Goal: Task Accomplishment & Management: Manage account settings

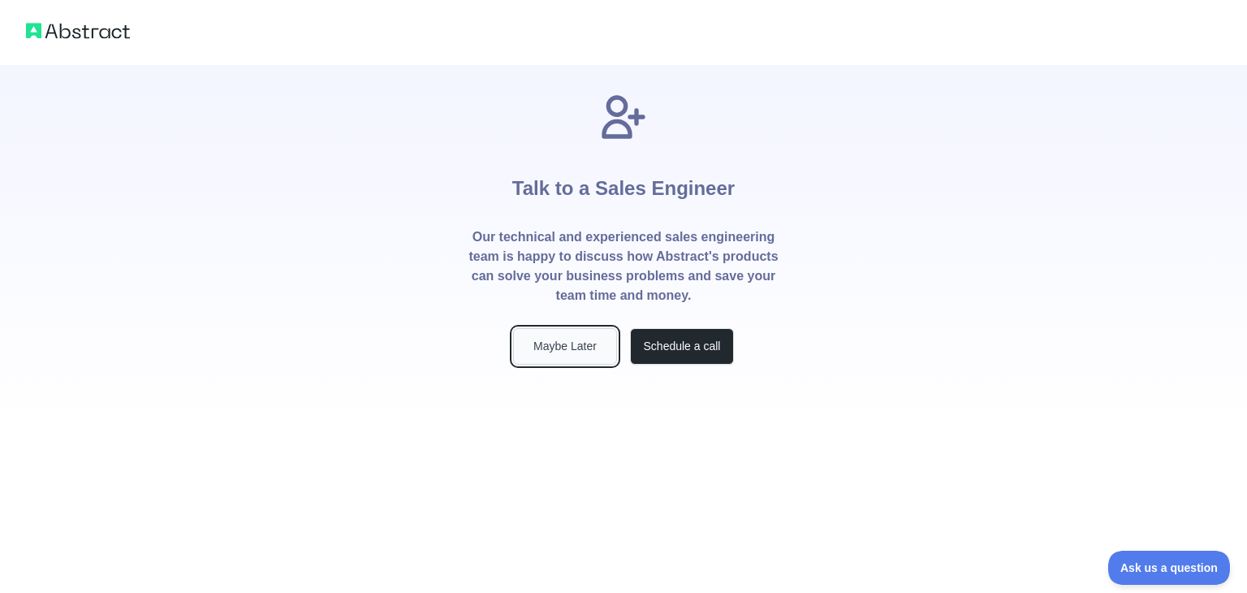
click at [549, 348] on button "Maybe Later" at bounding box center [565, 346] width 104 height 37
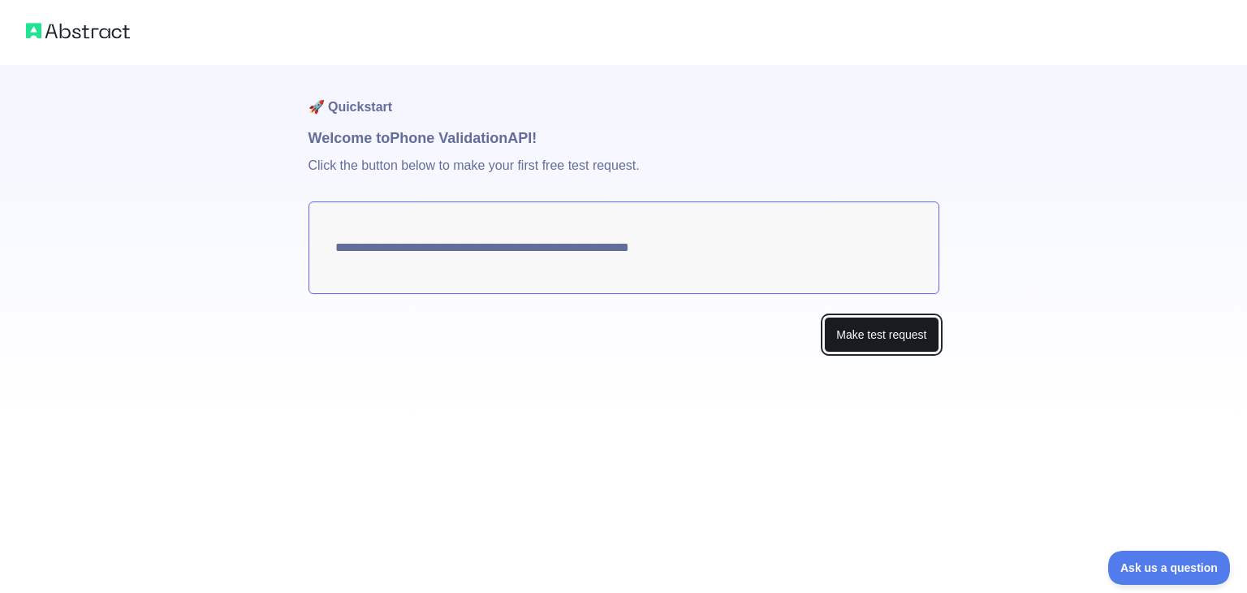
click at [831, 335] on button "Make test request" at bounding box center [881, 335] width 114 height 37
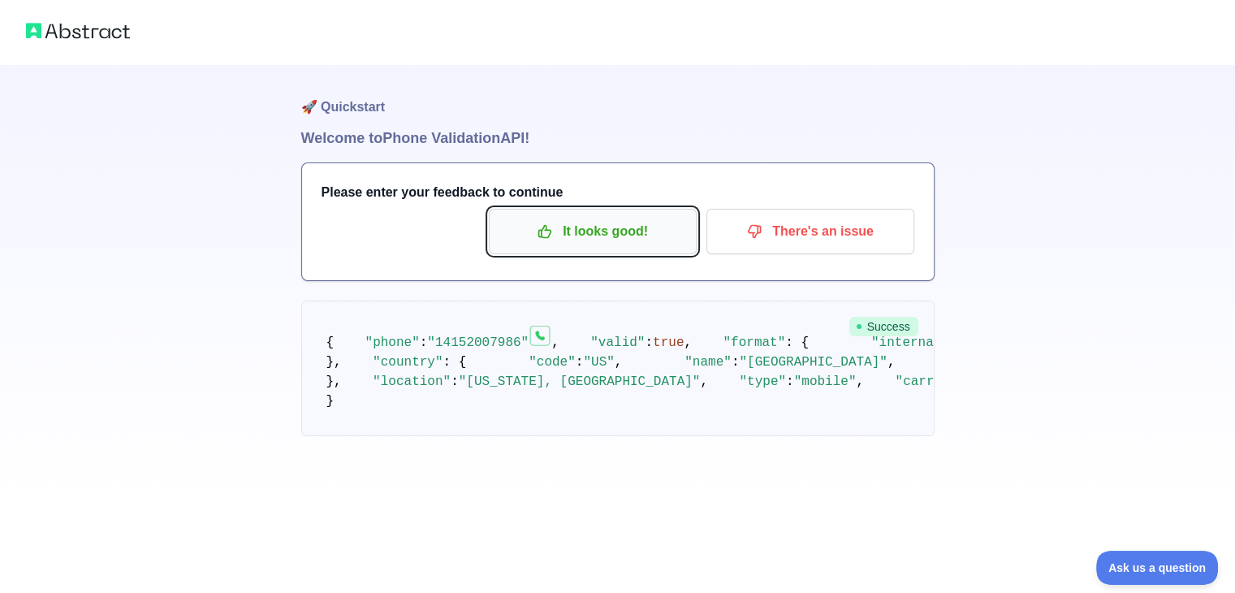
click at [632, 242] on p "It looks good!" at bounding box center [592, 232] width 183 height 28
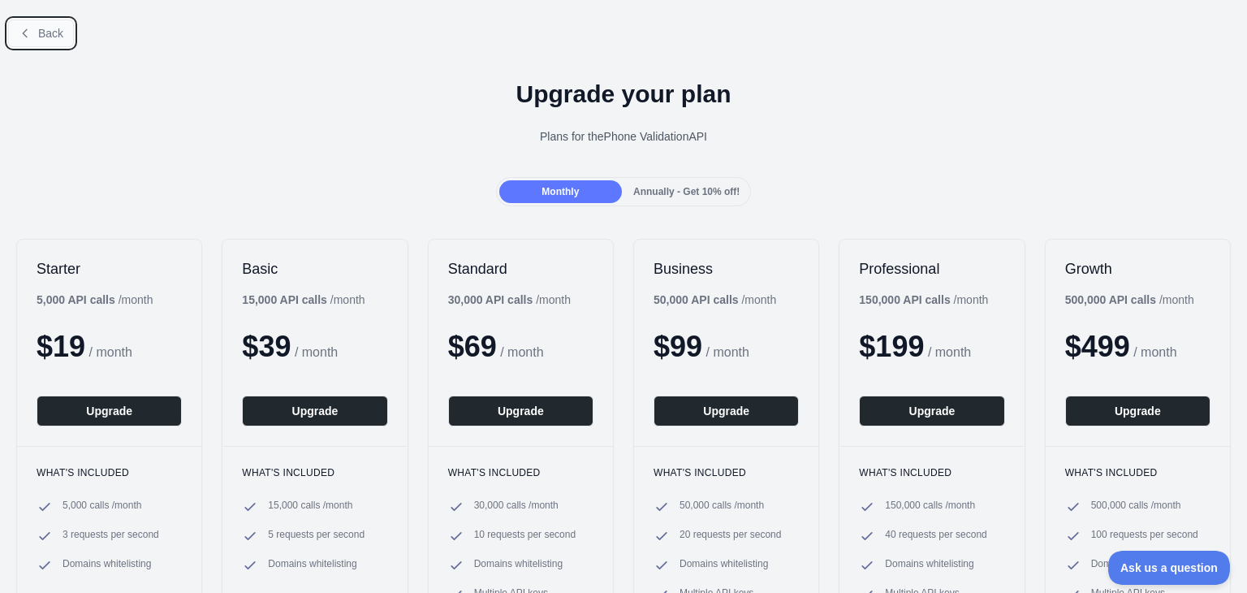
click at [42, 32] on span "Back" at bounding box center [50, 33] width 25 height 13
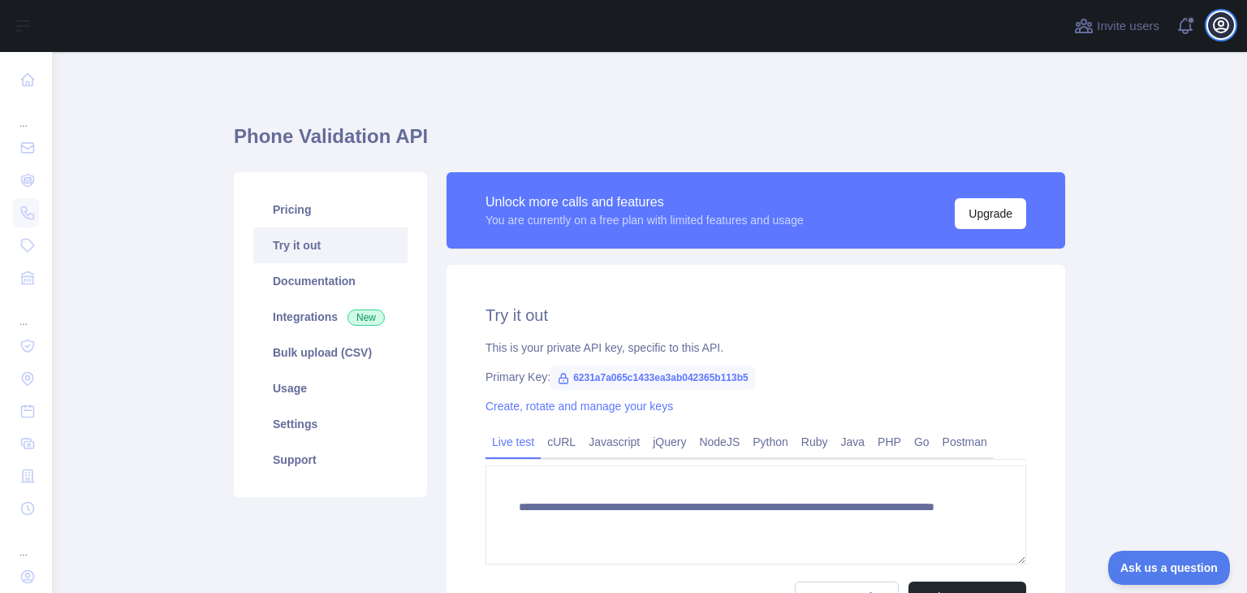
click at [1221, 21] on icon "button" at bounding box center [1221, 25] width 15 height 15
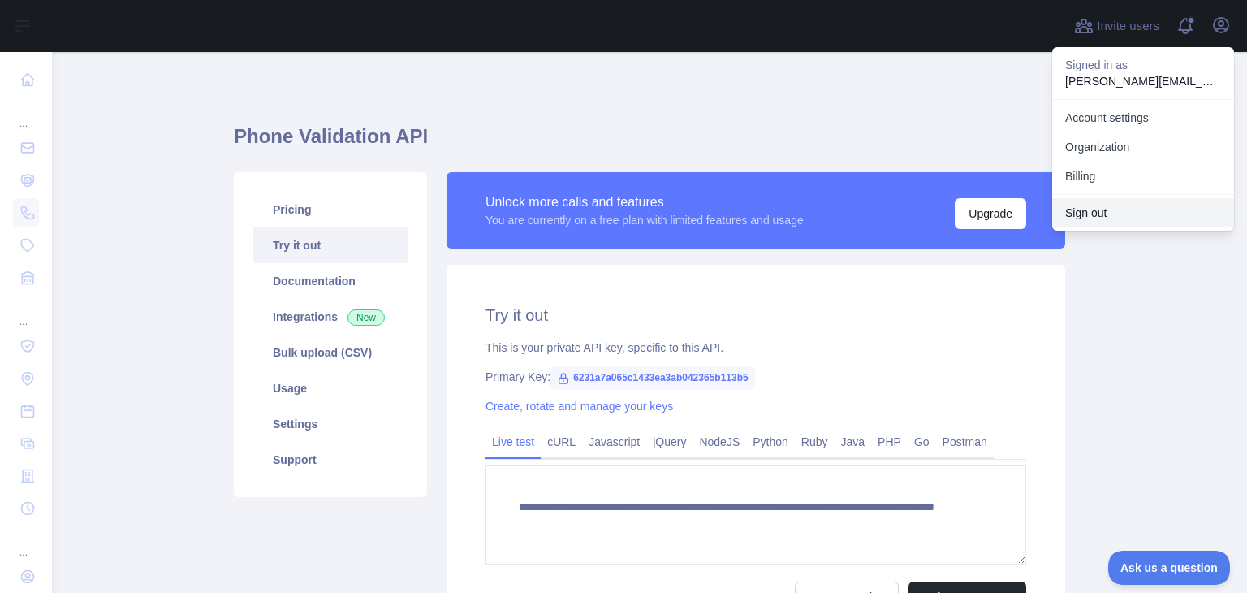
click at [1073, 210] on button "Sign out" at bounding box center [1143, 212] width 182 height 29
